Goal: Task Accomplishment & Management: Manage account settings

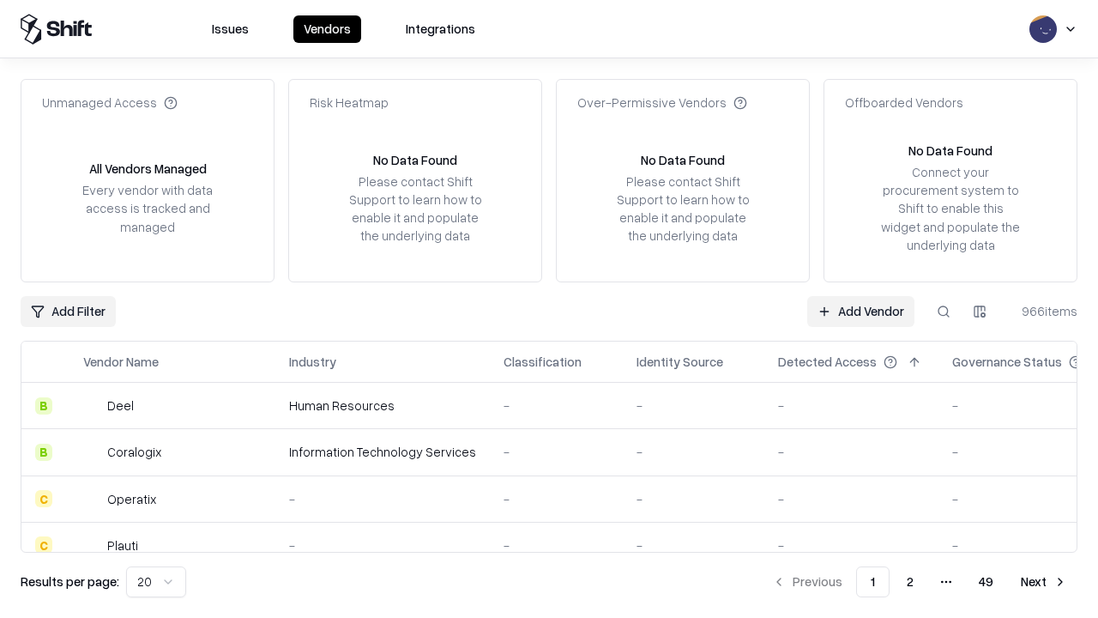
click at [860, 311] on link "Add Vendor" at bounding box center [860, 311] width 107 height 31
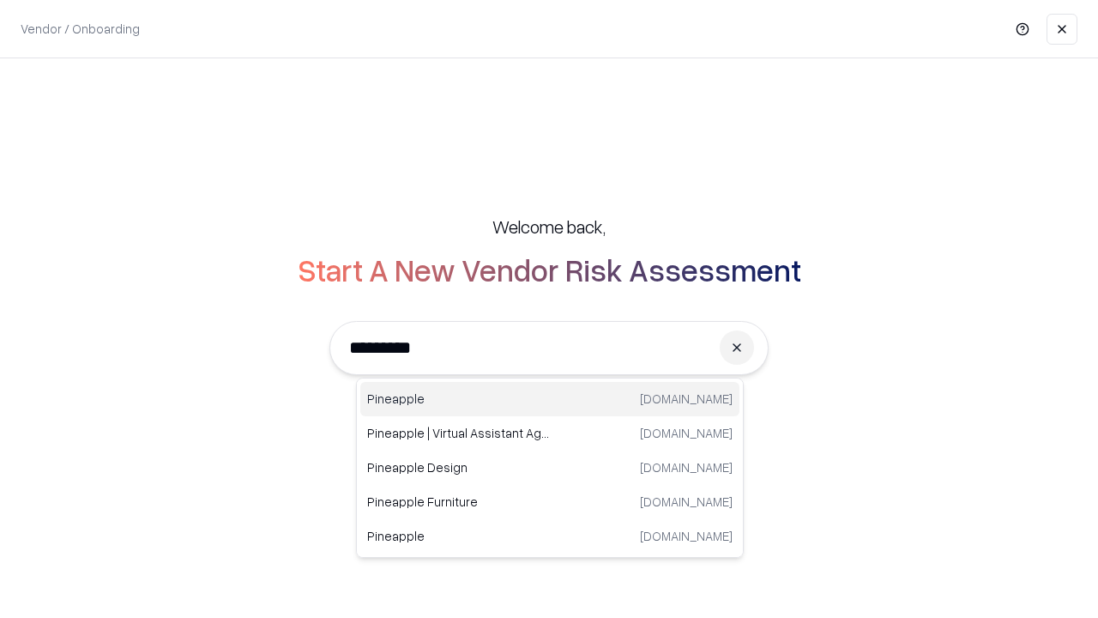
click at [550, 399] on div "Pineapple pineappleenergy.com" at bounding box center [549, 399] width 379 height 34
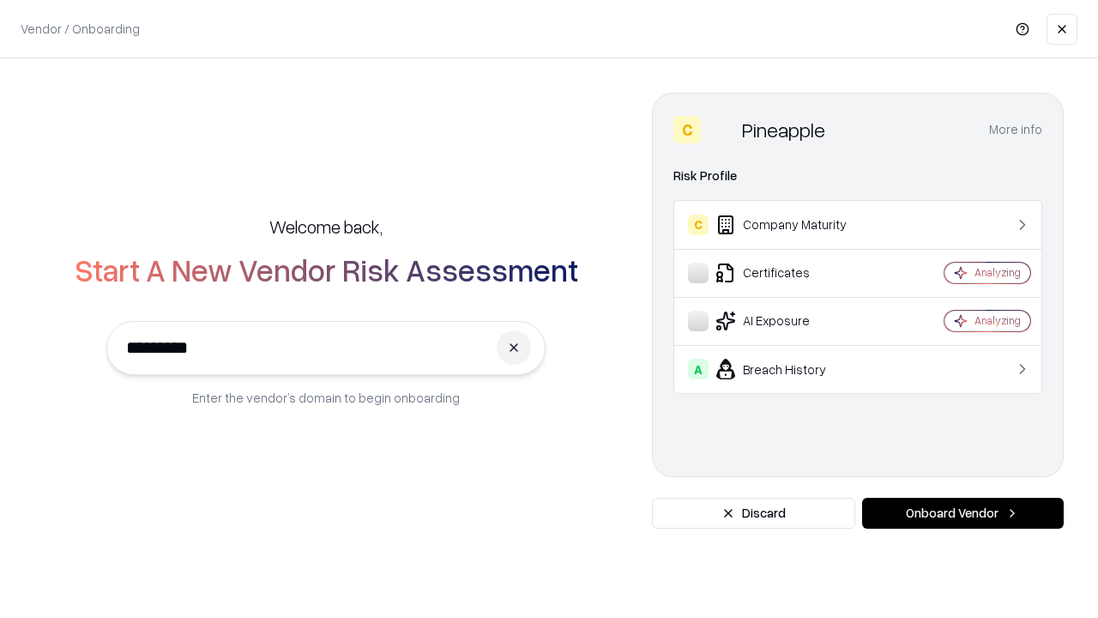
type input "*********"
click at [962, 513] on button "Onboard Vendor" at bounding box center [963, 512] width 202 height 31
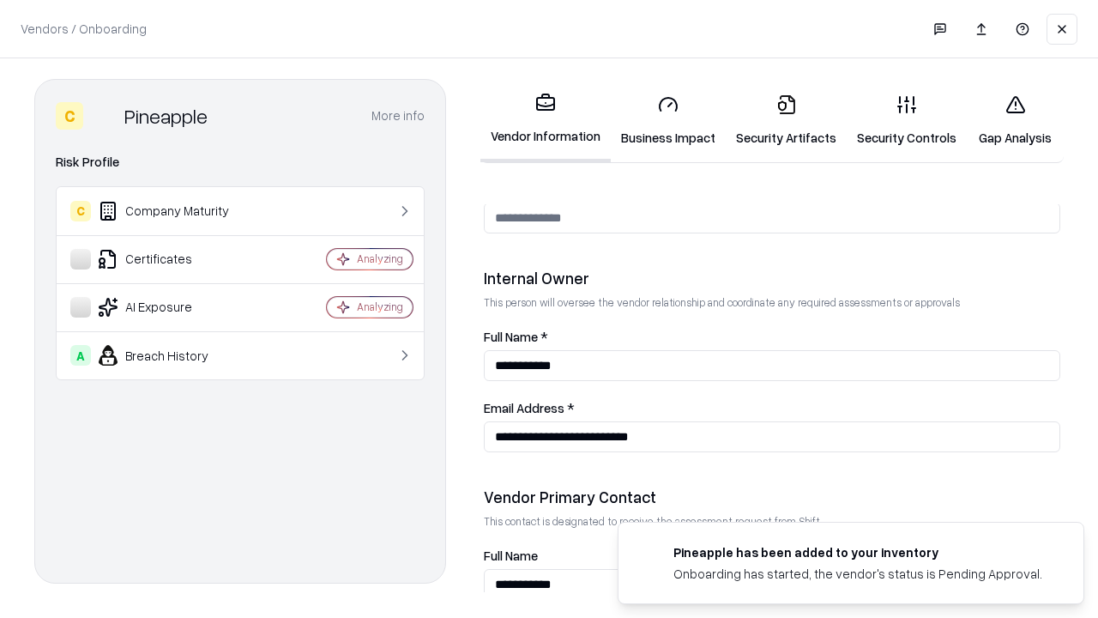
scroll to position [889, 0]
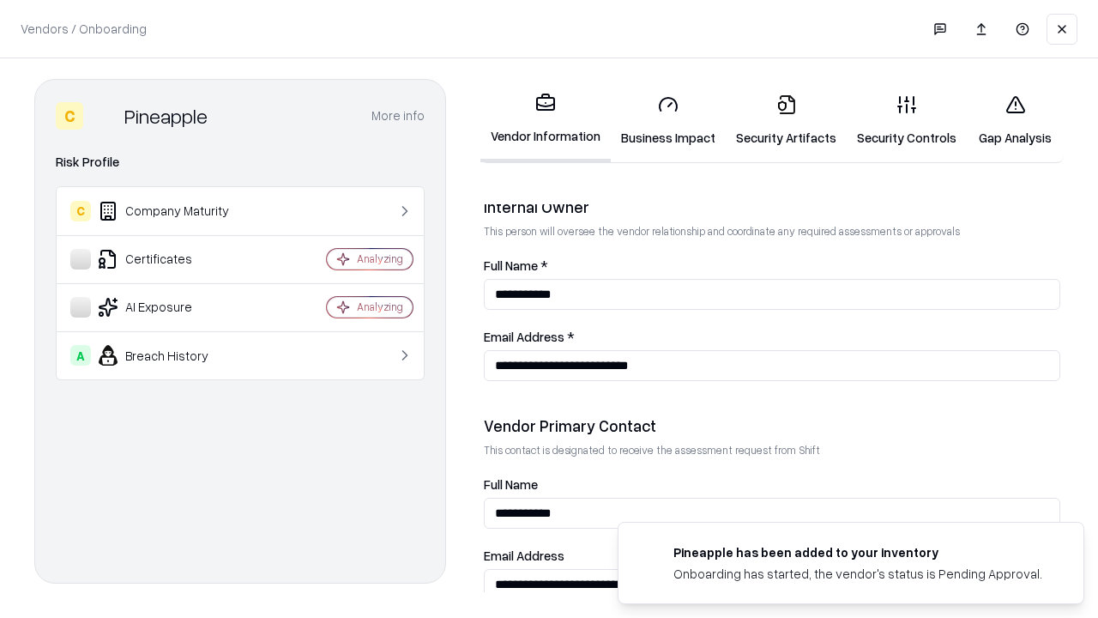
click at [786, 120] on link "Security Artifacts" at bounding box center [786, 121] width 121 height 80
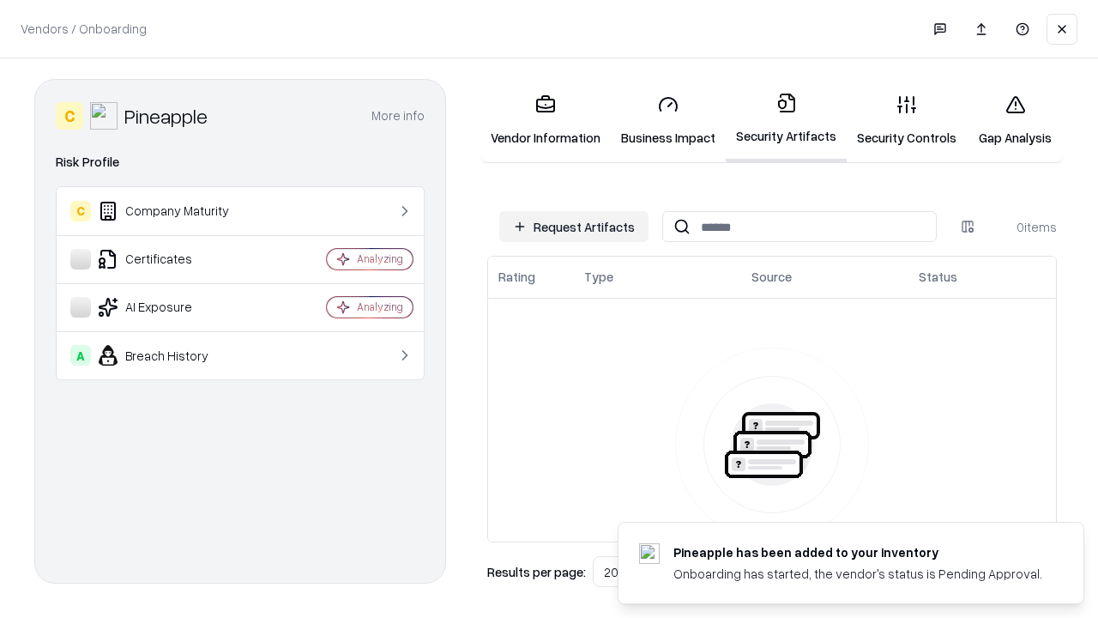
click at [574, 226] on button "Request Artifacts" at bounding box center [573, 226] width 149 height 31
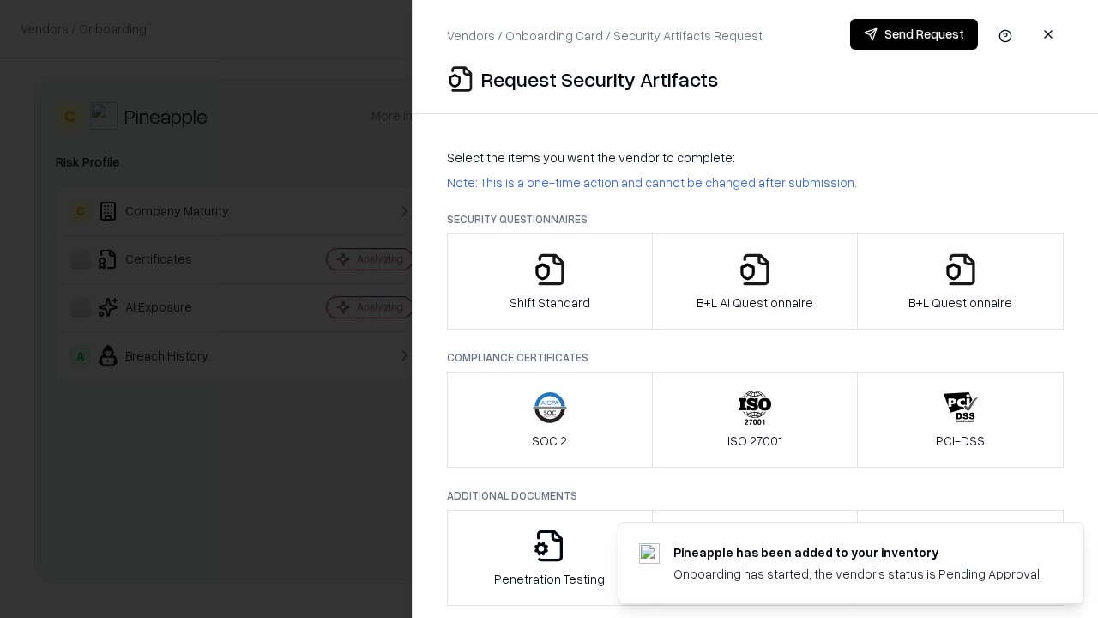
click at [960, 281] on icon "button" at bounding box center [961, 269] width 34 height 34
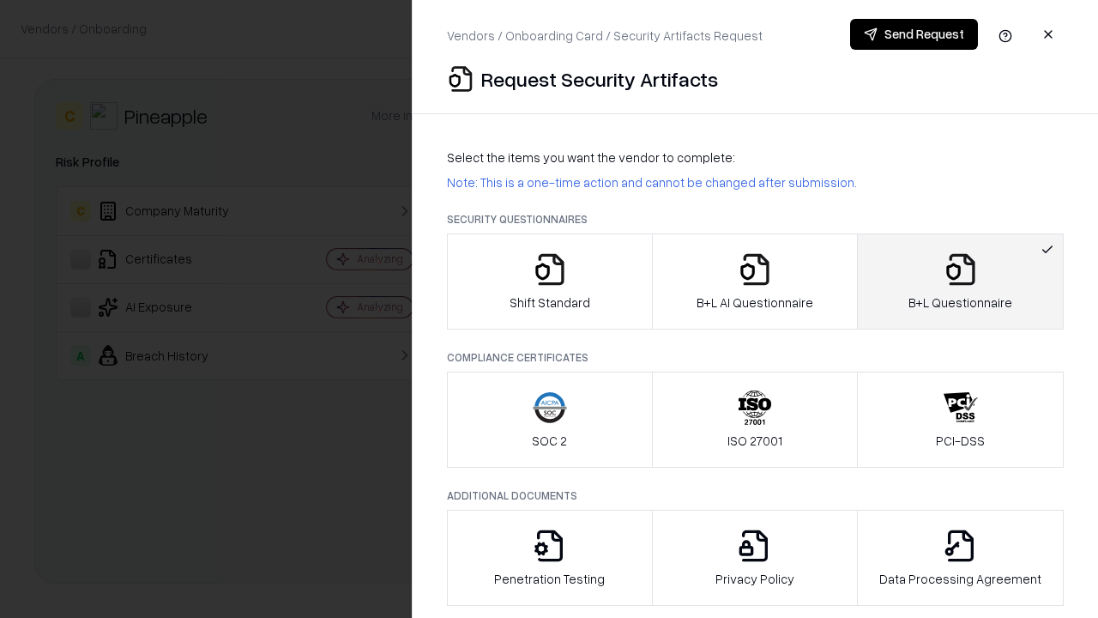
click at [754, 281] on icon "button" at bounding box center [755, 269] width 34 height 34
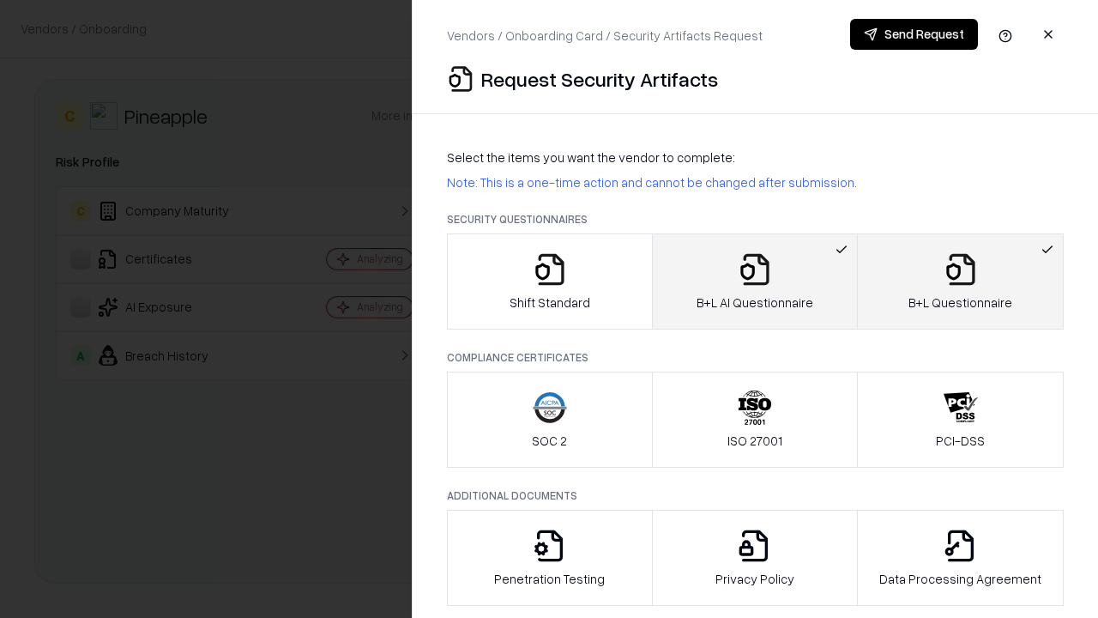
click at [914, 34] on button "Send Request" at bounding box center [914, 34] width 128 height 31
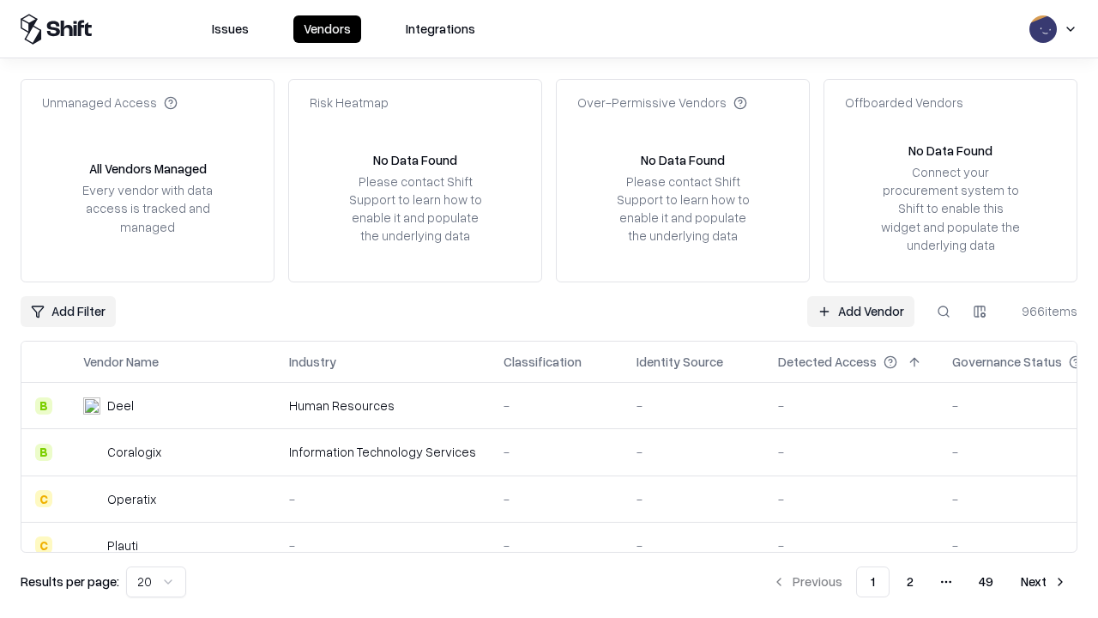
click at [944, 311] on button at bounding box center [943, 311] width 31 height 31
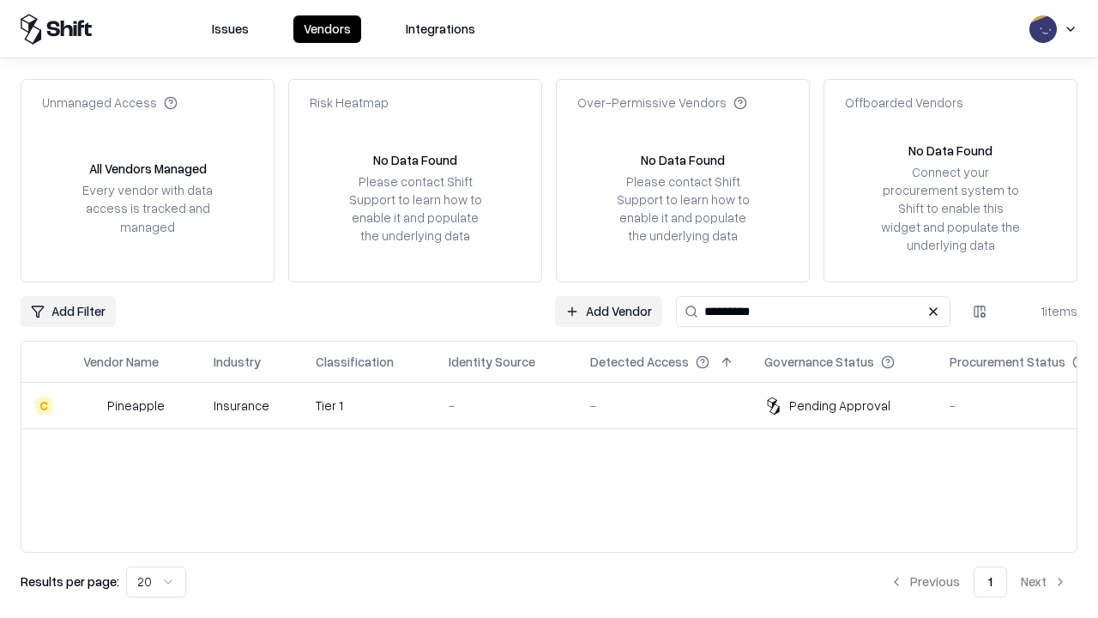
type input "*********"
click at [559, 405] on div "-" at bounding box center [506, 405] width 114 height 18
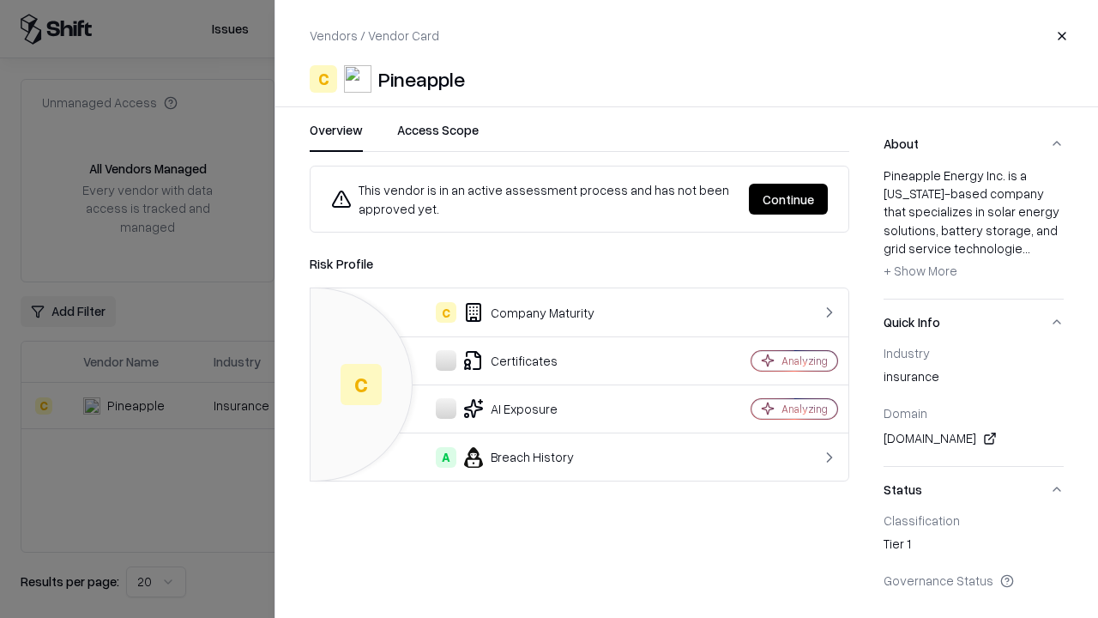
click at [788, 199] on button "Continue" at bounding box center [788, 199] width 79 height 31
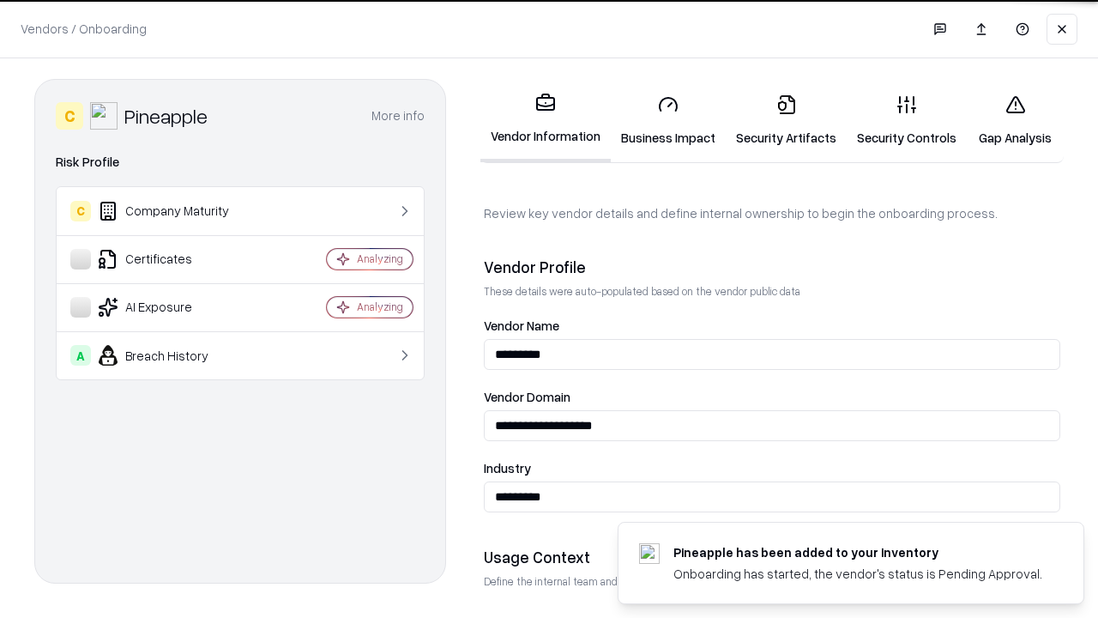
click at [786, 120] on link "Security Artifacts" at bounding box center [786, 121] width 121 height 80
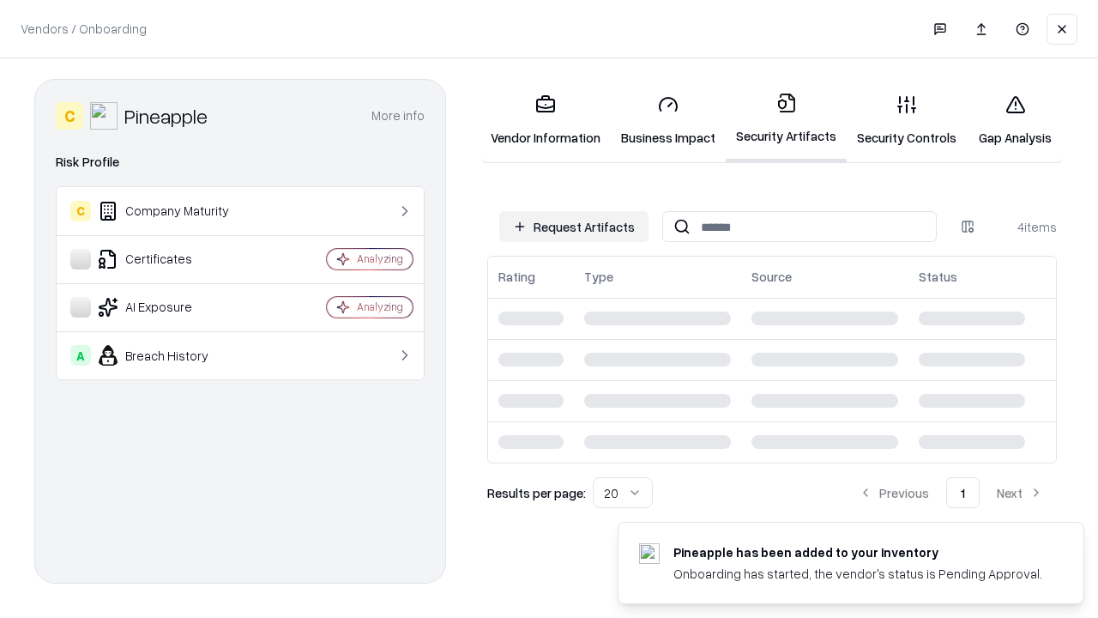
click at [1015, 120] on link "Gap Analysis" at bounding box center [1015, 121] width 97 height 80
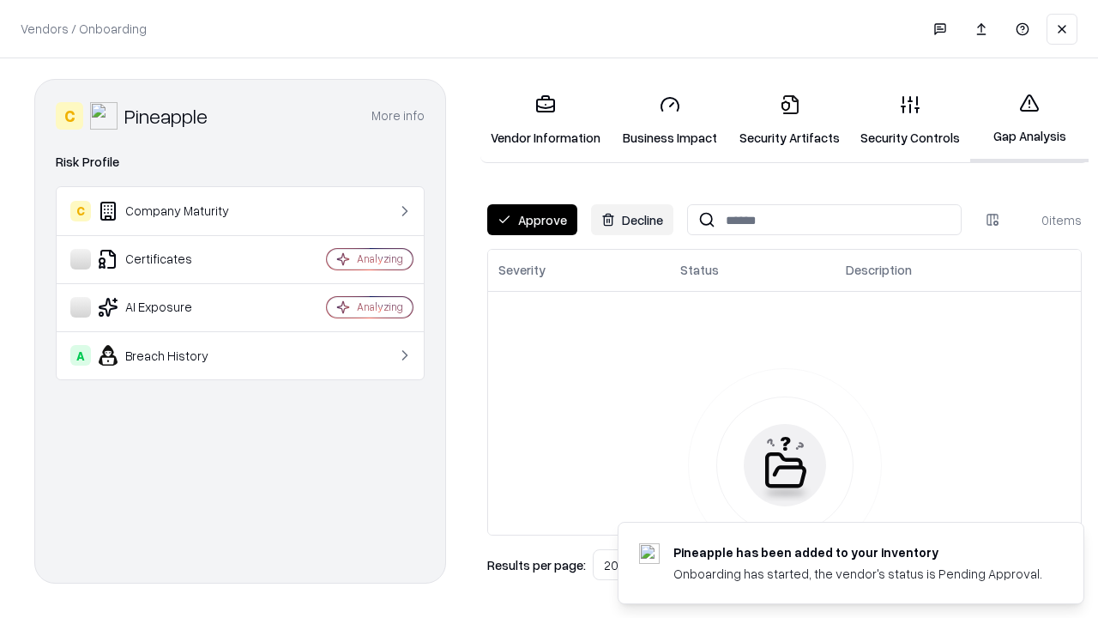
click at [532, 220] on button "Approve" at bounding box center [532, 219] width 90 height 31
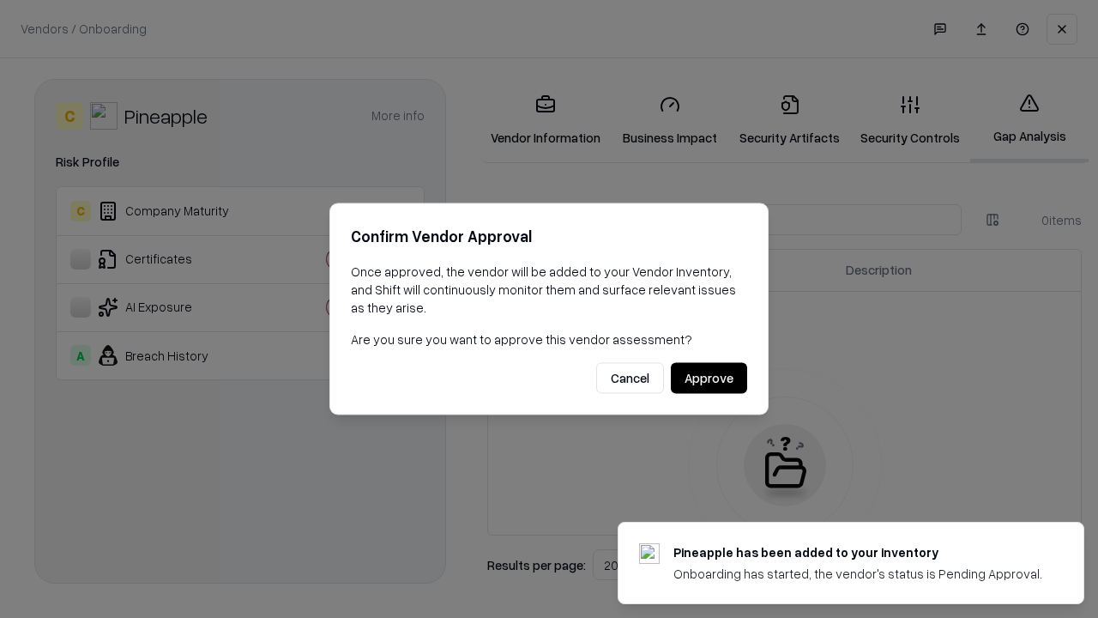
click at [709, 377] on button "Approve" at bounding box center [709, 378] width 76 height 31
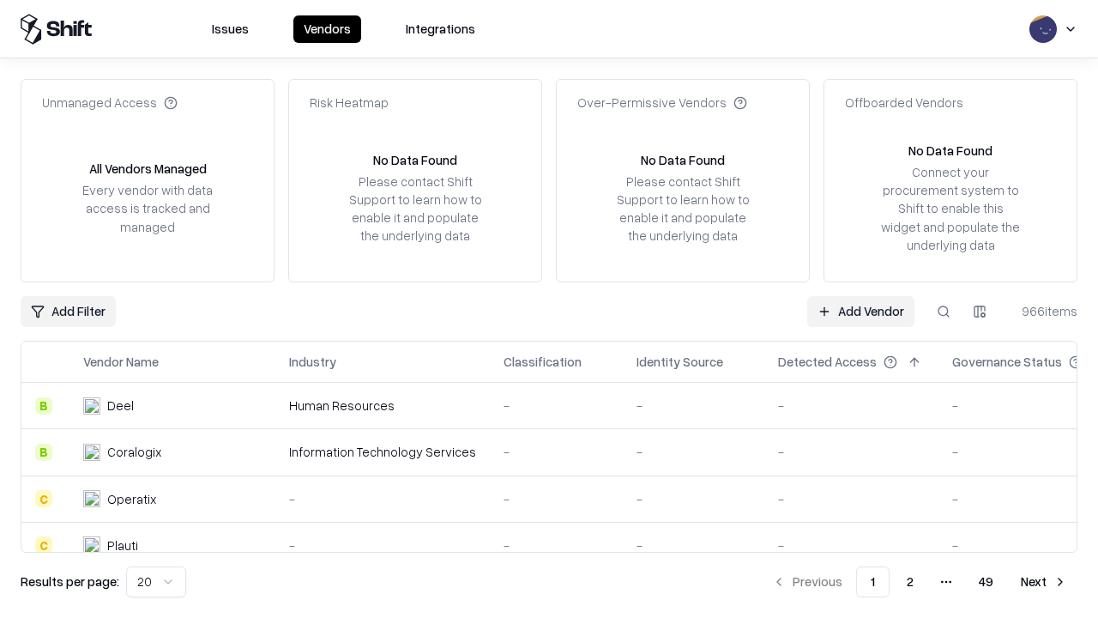
type input "*********"
click at [860, 311] on link "Add Vendor" at bounding box center [860, 311] width 107 height 31
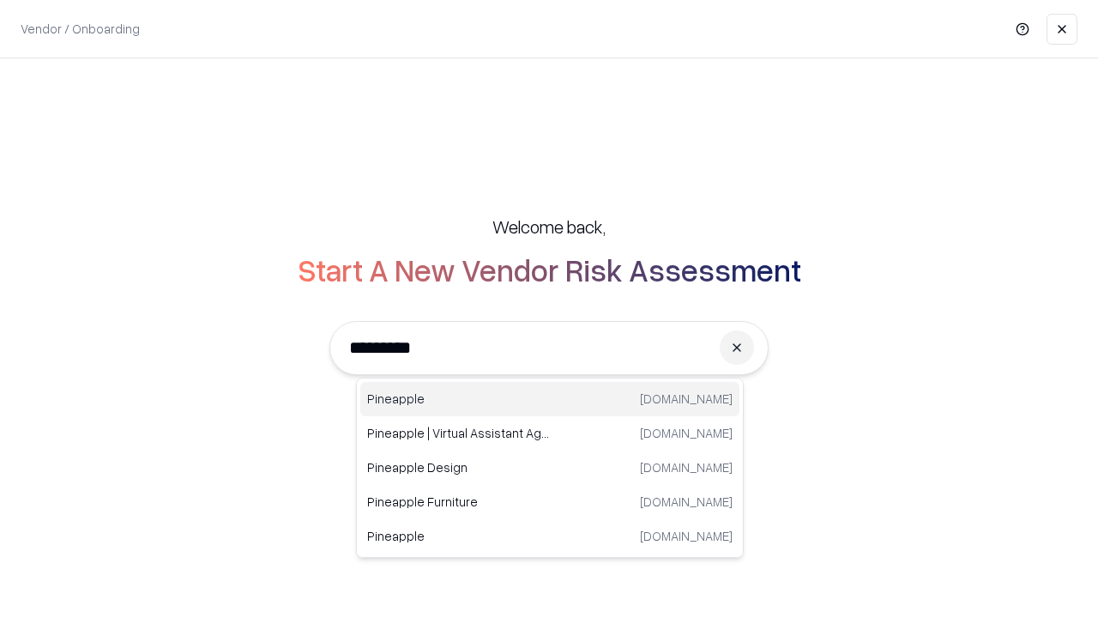
click at [550, 399] on div "Pineapple [DOMAIN_NAME]" at bounding box center [549, 399] width 379 height 34
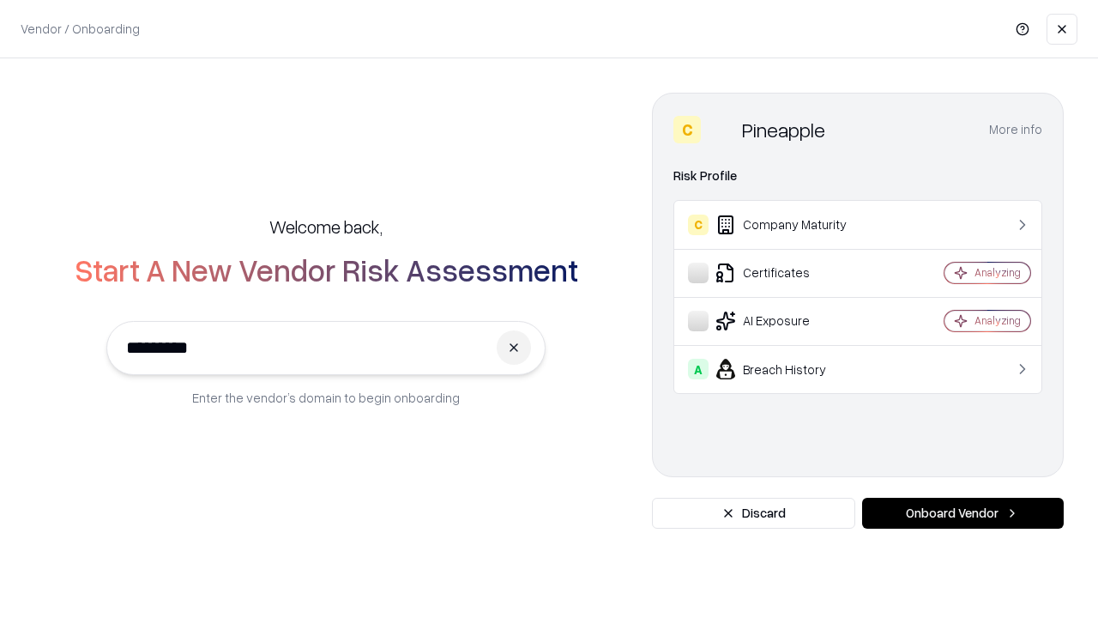
type input "*********"
click at [962, 513] on button "Onboard Vendor" at bounding box center [963, 512] width 202 height 31
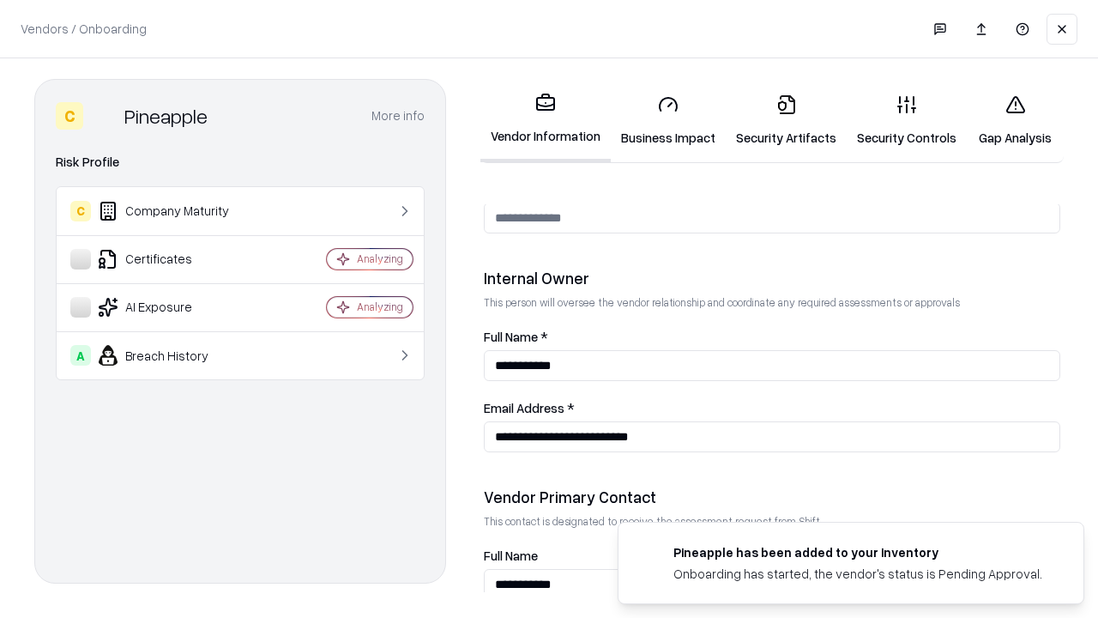
scroll to position [889, 0]
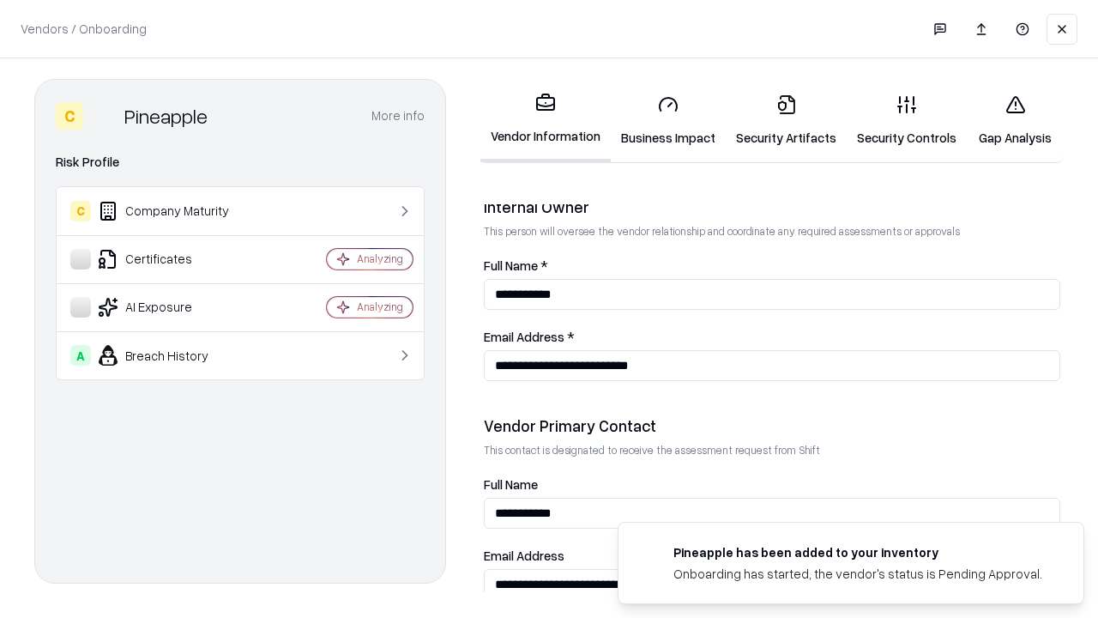
click at [1015, 120] on link "Gap Analysis" at bounding box center [1015, 121] width 97 height 80
